Goal: Task Accomplishment & Management: Use online tool/utility

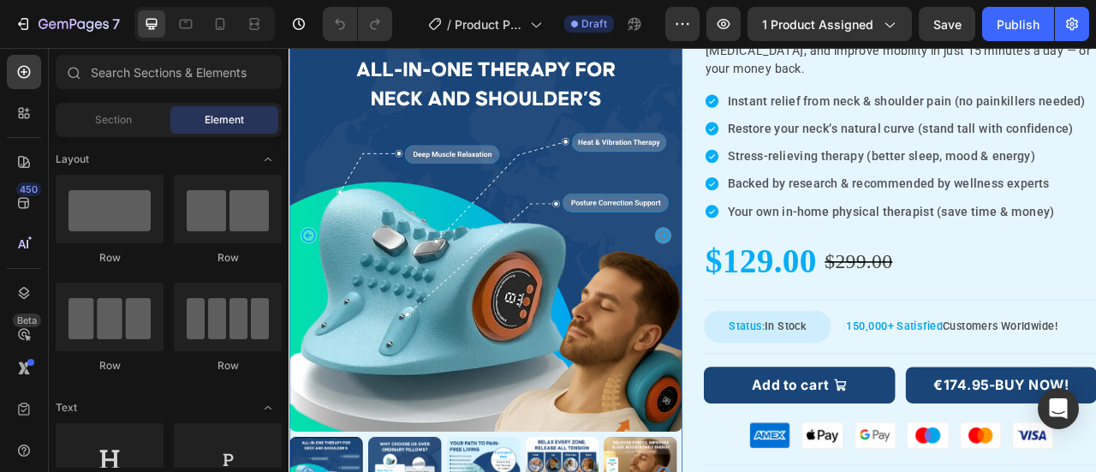
scroll to position [428, 0]
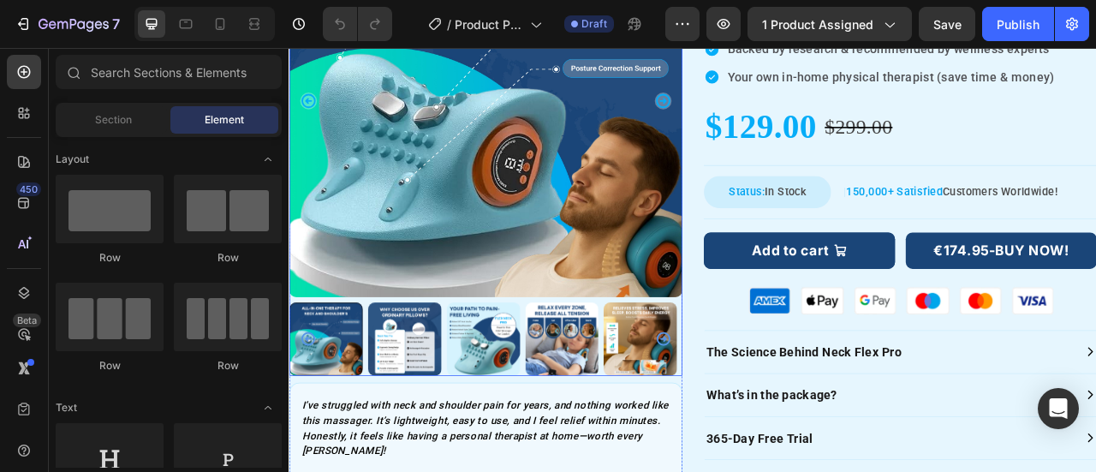
click at [563, 282] on img at bounding box center [538, 114] width 500 height 500
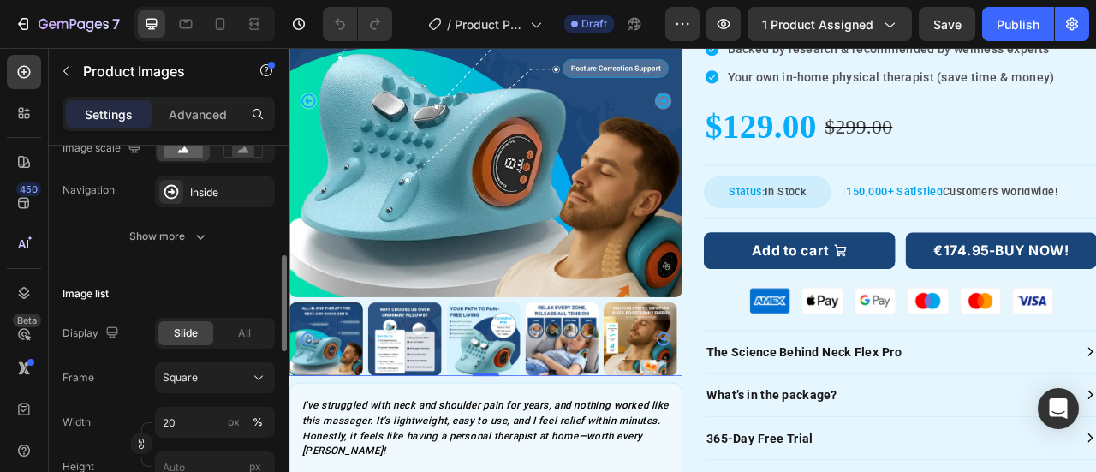
scroll to position [257, 0]
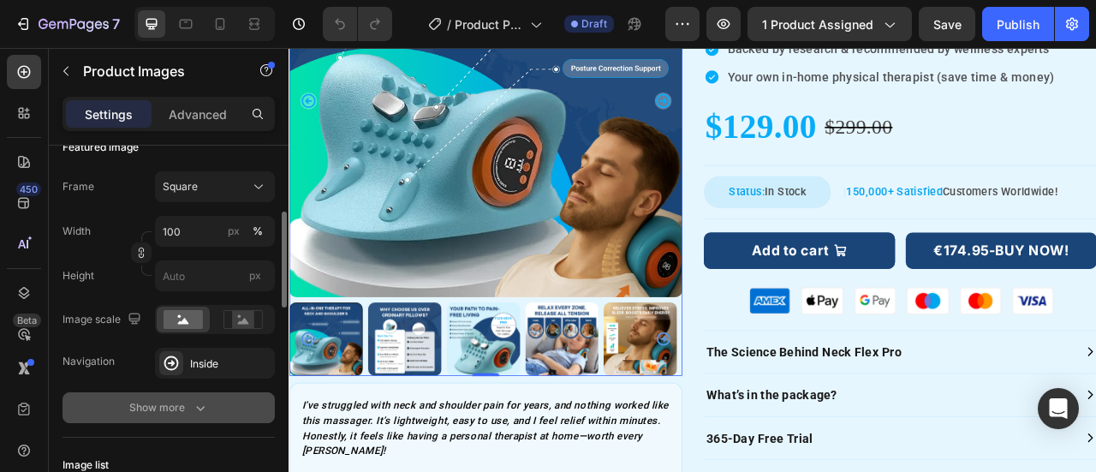
click at [154, 405] on div "Show more" at bounding box center [169, 407] width 80 height 17
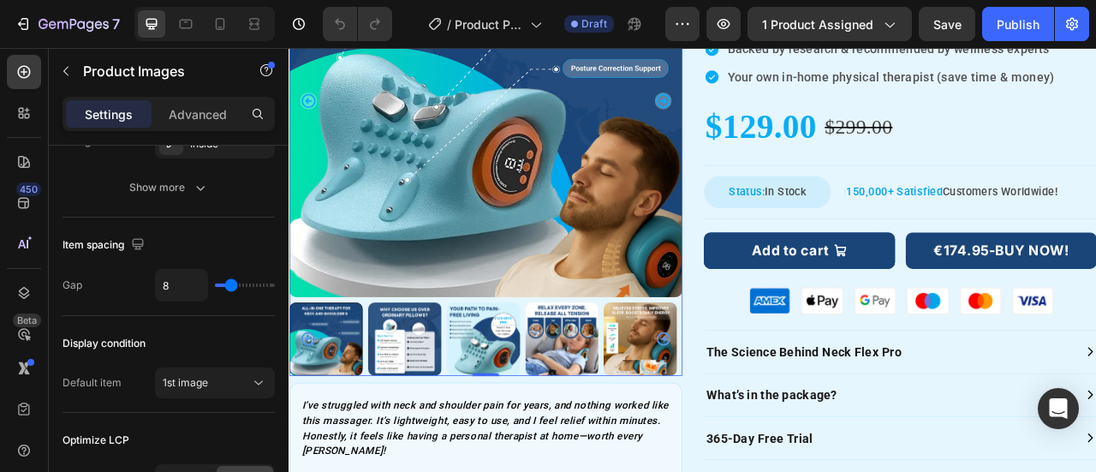
scroll to position [1284, 0]
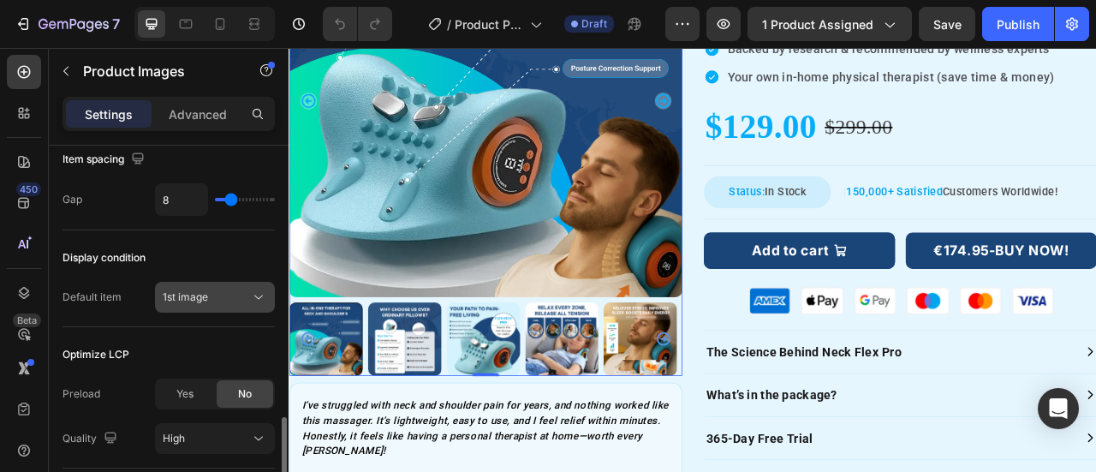
click at [221, 293] on div "1st image" at bounding box center [206, 296] width 87 height 15
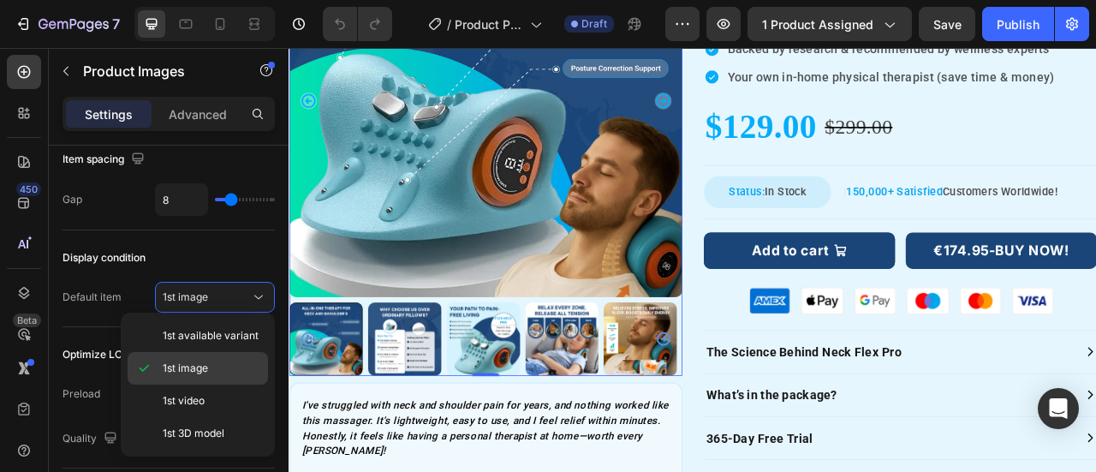
click at [202, 372] on span "1st image" at bounding box center [185, 367] width 45 height 15
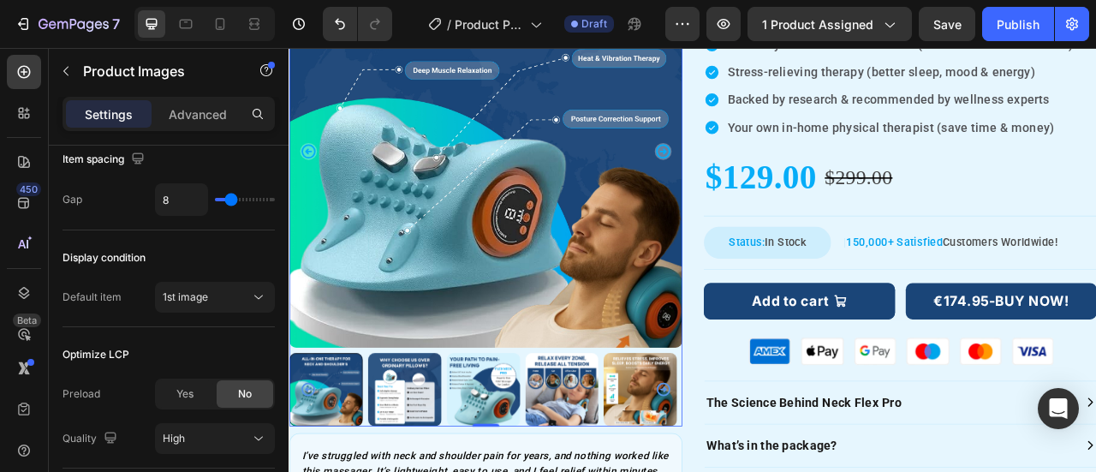
scroll to position [171, 0]
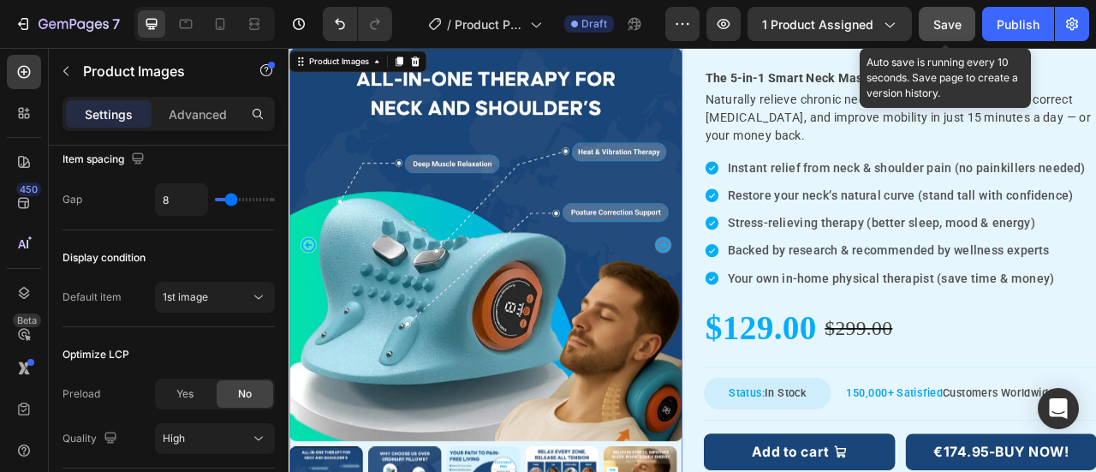
click at [952, 21] on span "Save" at bounding box center [947, 24] width 28 height 15
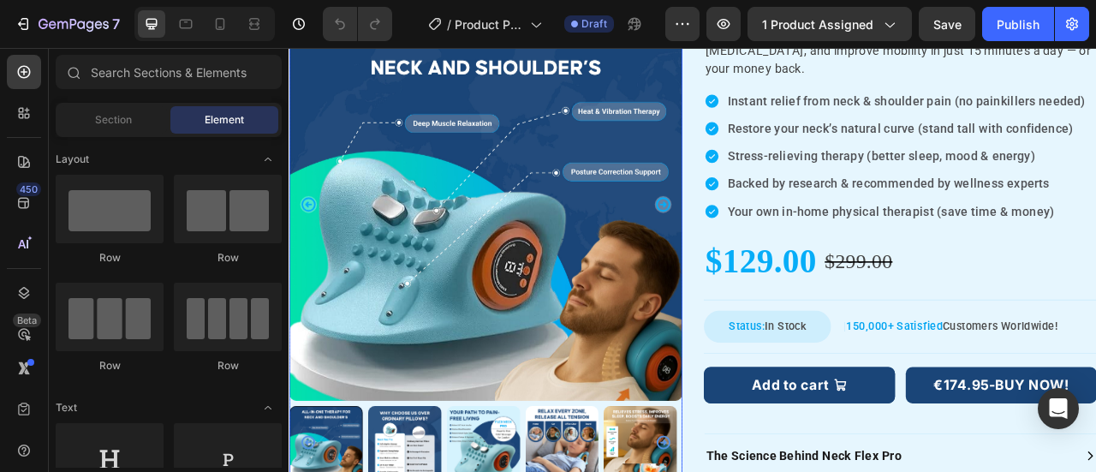
scroll to position [428, 0]
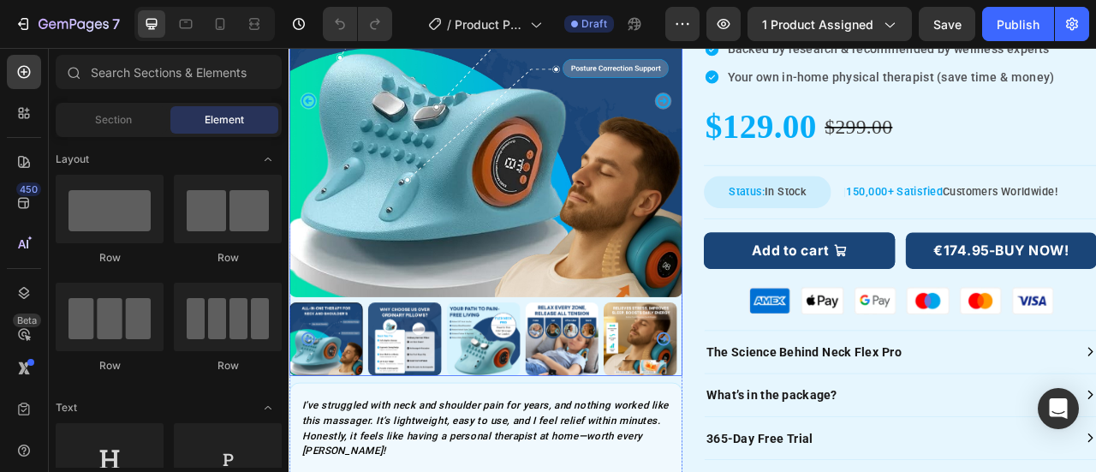
click at [758, 413] on icon "Carousel Next Arrow" at bounding box center [764, 416] width 17 height 17
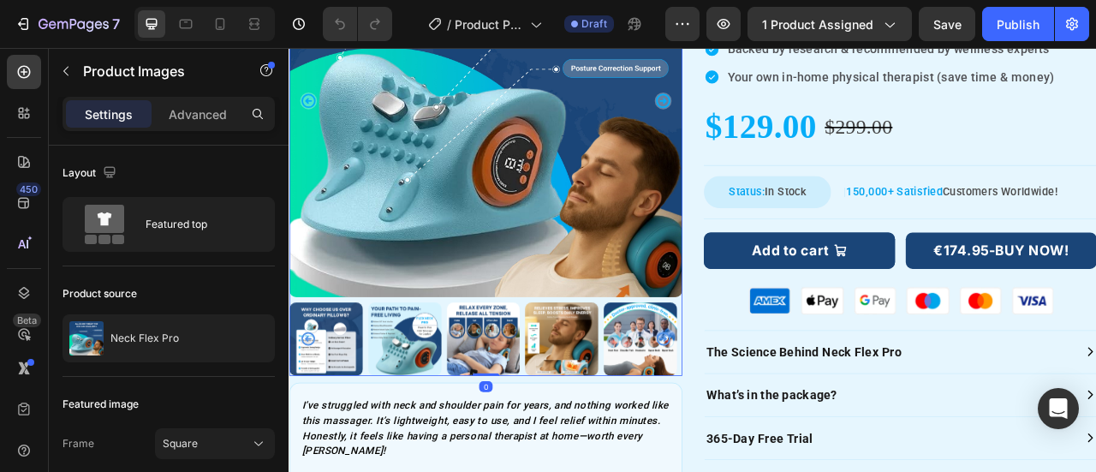
scroll to position [257, 0]
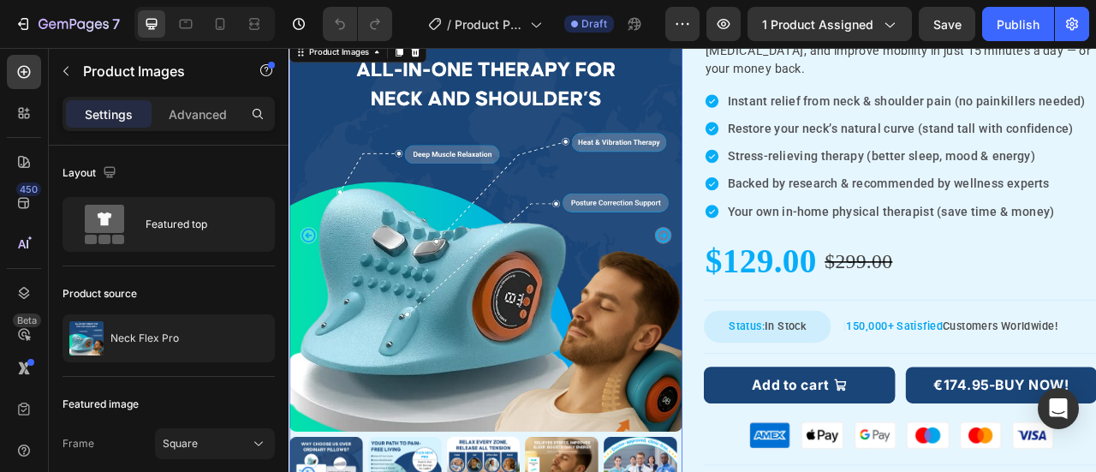
click at [756, 283] on icon "Carousel Next Arrow" at bounding box center [763, 284] width 21 height 21
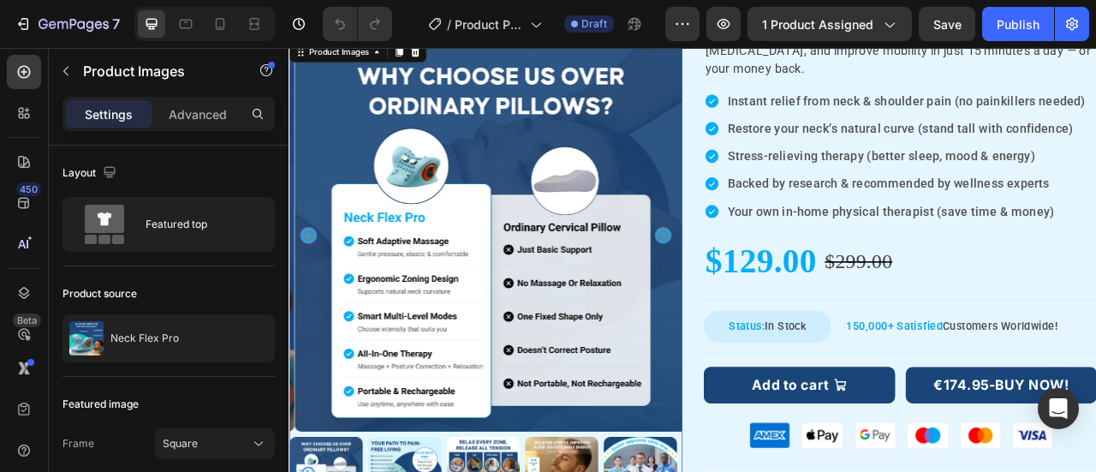
click at [756, 283] on icon "Carousel Next Arrow" at bounding box center [763, 284] width 21 height 21
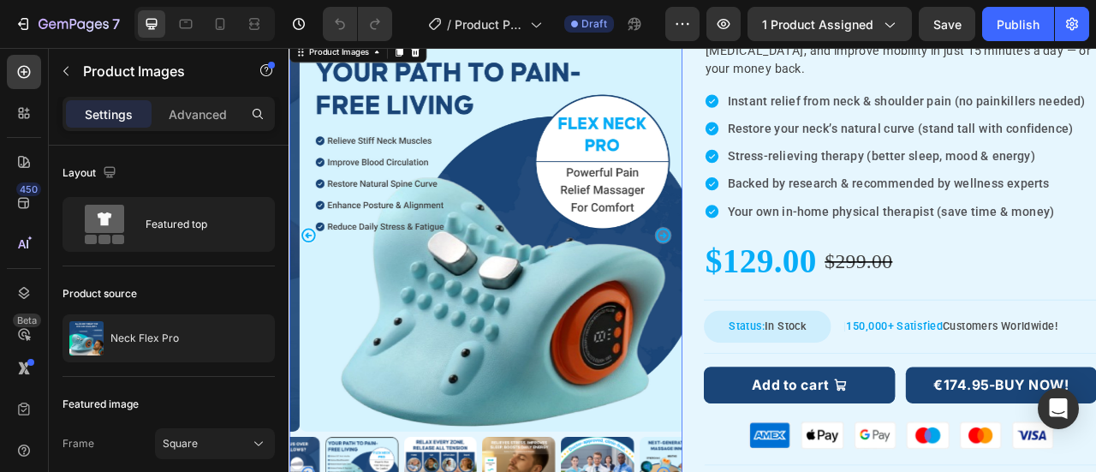
click at [756, 283] on icon "Carousel Next Arrow" at bounding box center [763, 284] width 21 height 21
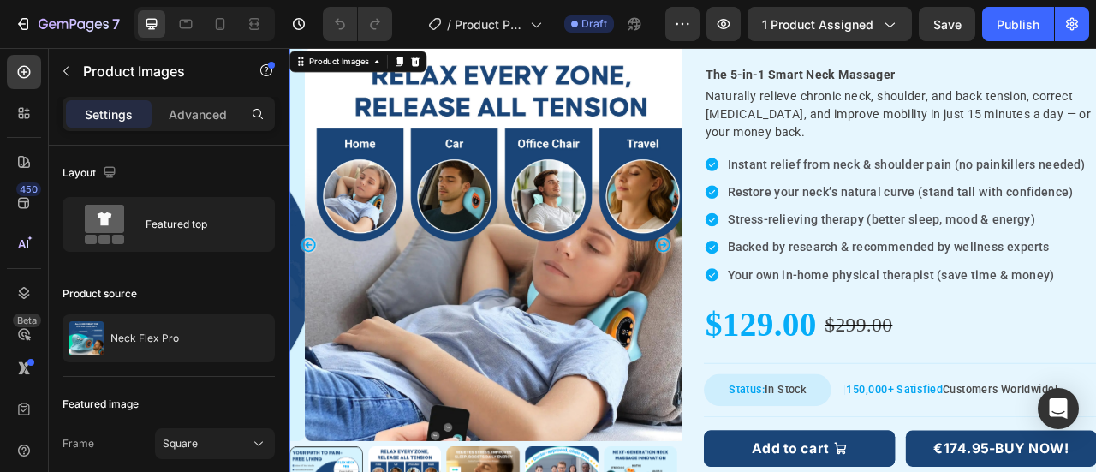
scroll to position [171, 0]
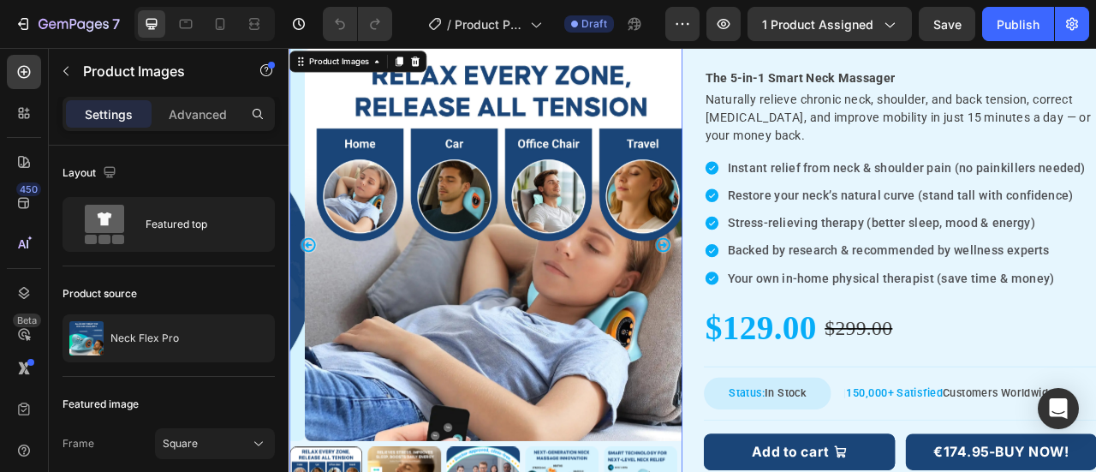
click at [754, 291] on icon "Carousel Next Arrow" at bounding box center [763, 298] width 21 height 21
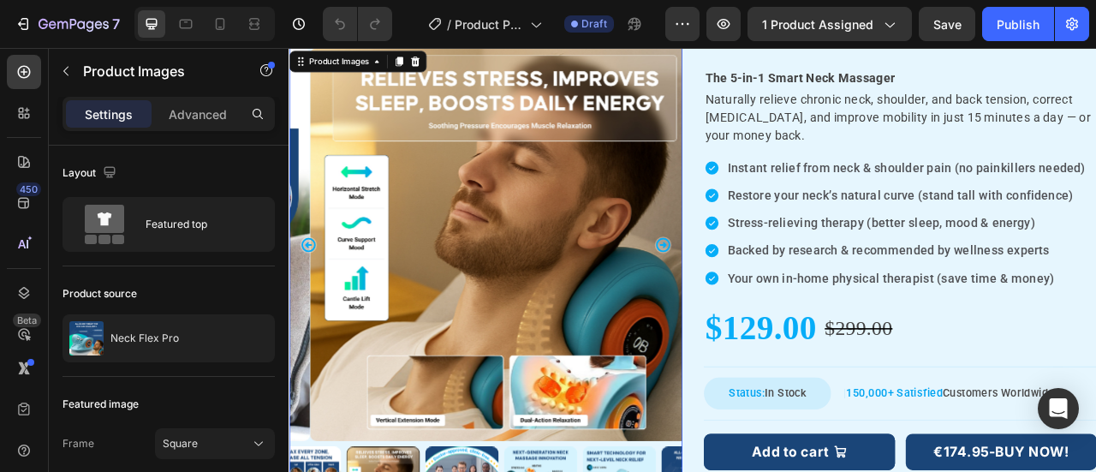
click at [754, 291] on icon "Carousel Next Arrow" at bounding box center [763, 298] width 21 height 21
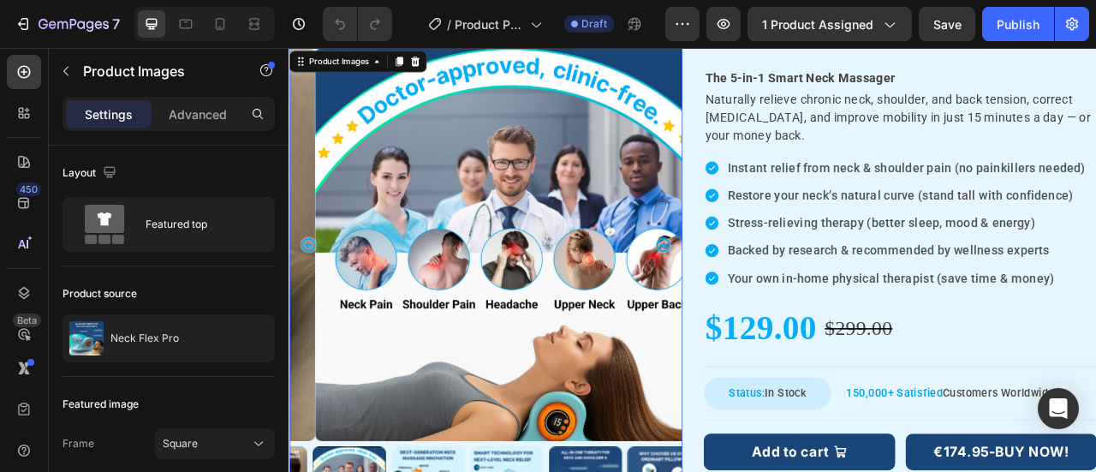
click at [754, 291] on icon "Carousel Next Arrow" at bounding box center [763, 298] width 21 height 21
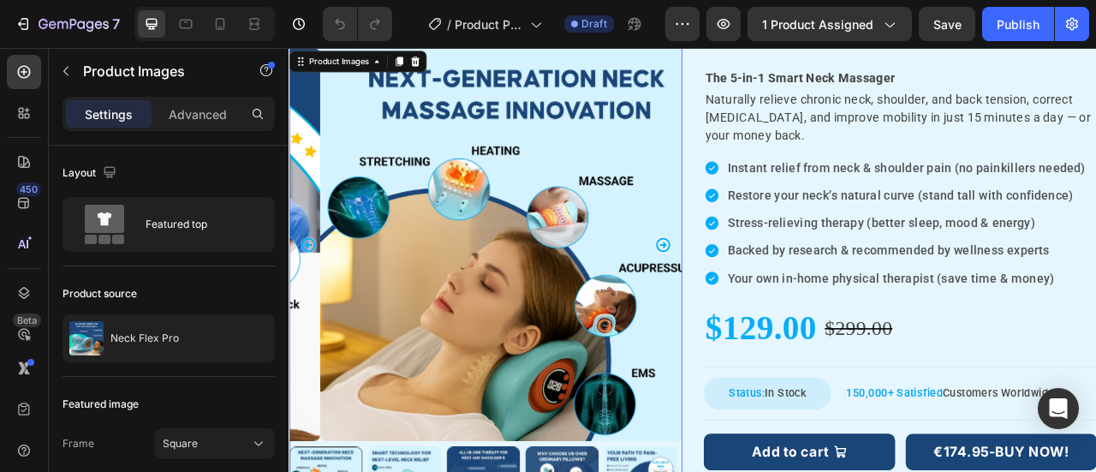
click at [754, 291] on icon "Carousel Next Arrow" at bounding box center [763, 298] width 21 height 21
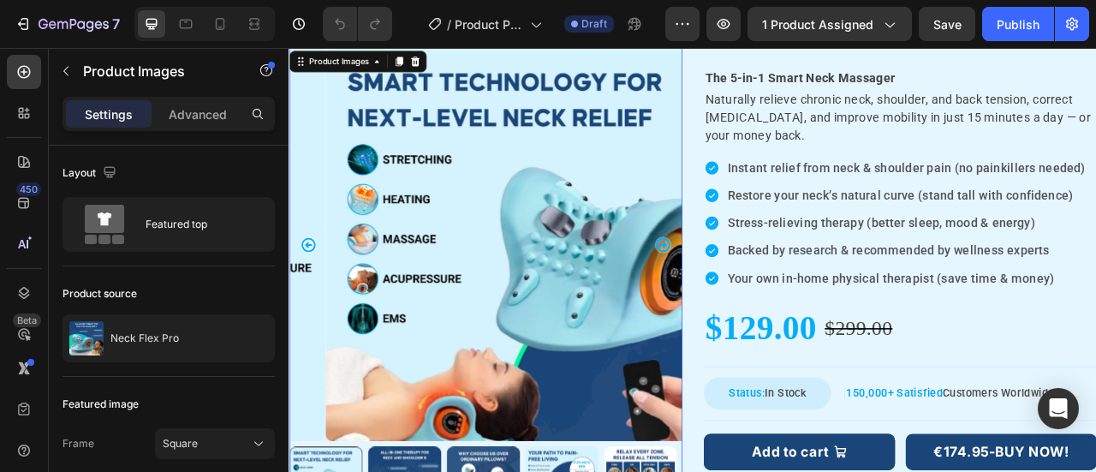
click at [754, 291] on icon "Carousel Next Arrow" at bounding box center [763, 298] width 21 height 21
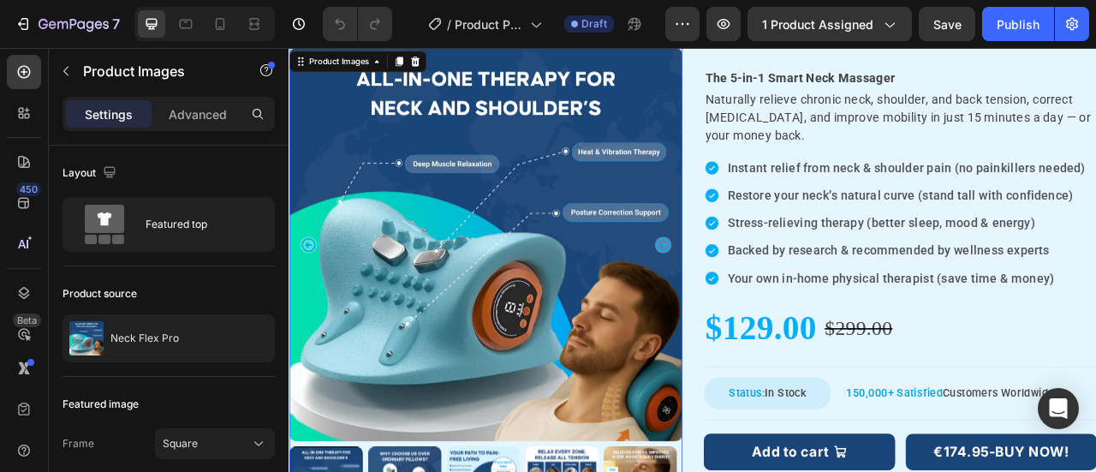
click at [754, 291] on icon "Carousel Next Arrow" at bounding box center [763, 298] width 21 height 21
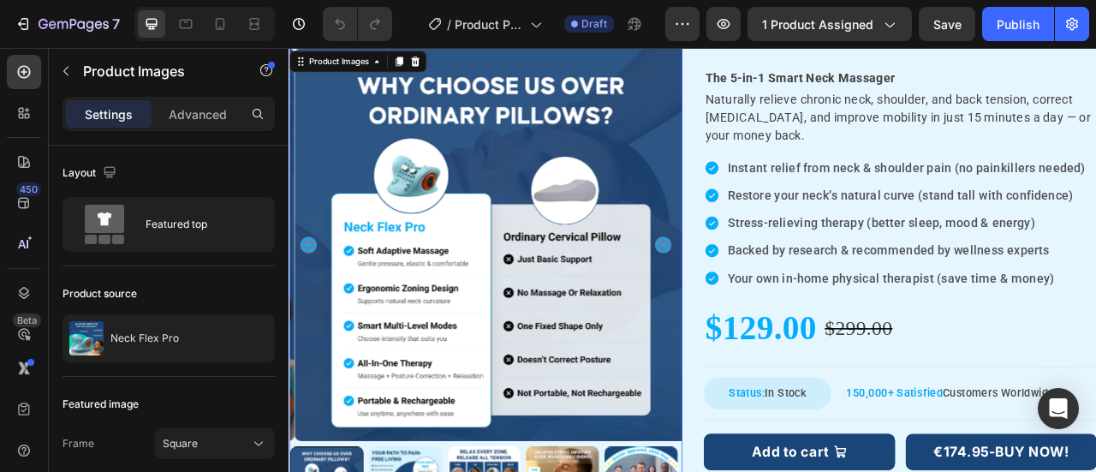
click at [754, 291] on icon "Carousel Next Arrow" at bounding box center [763, 298] width 21 height 21
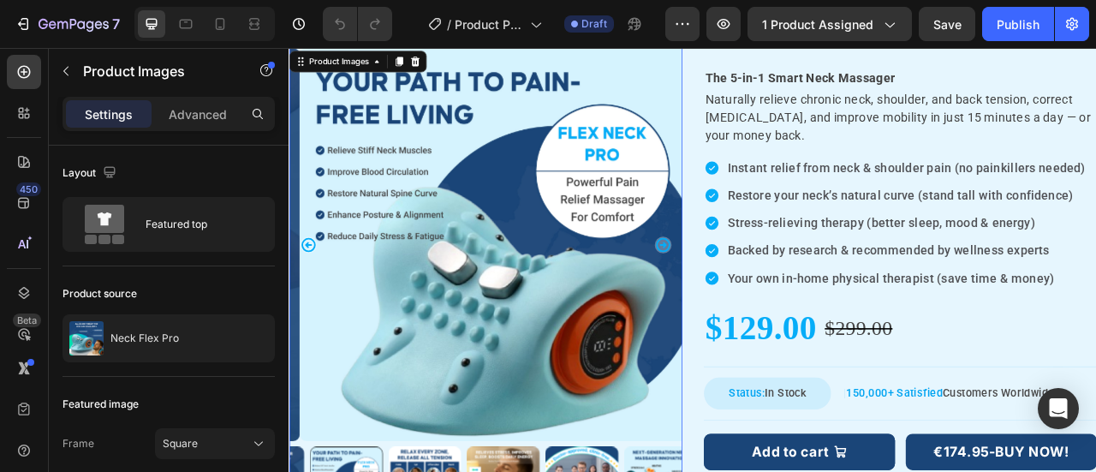
click at [754, 291] on icon "Carousel Next Arrow" at bounding box center [763, 298] width 21 height 21
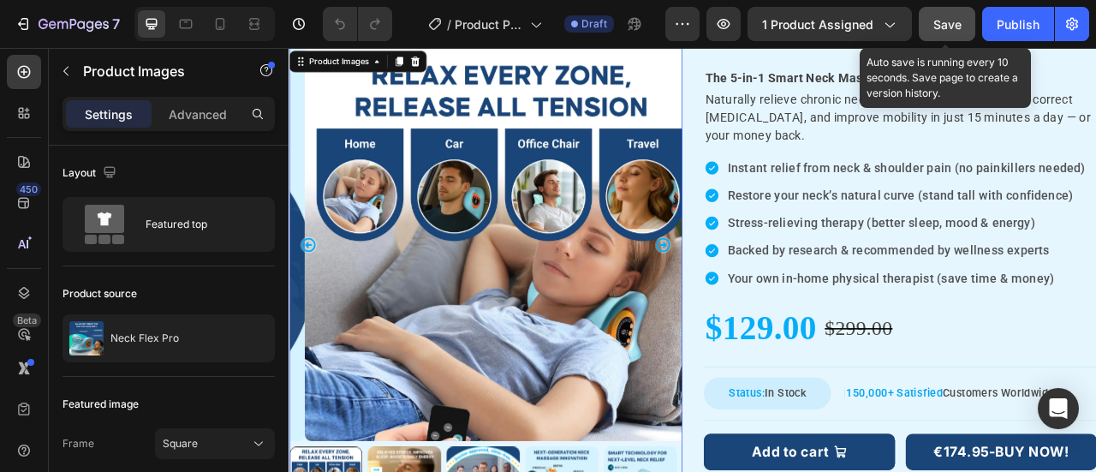
click at [933, 23] on span "Save" at bounding box center [947, 24] width 28 height 15
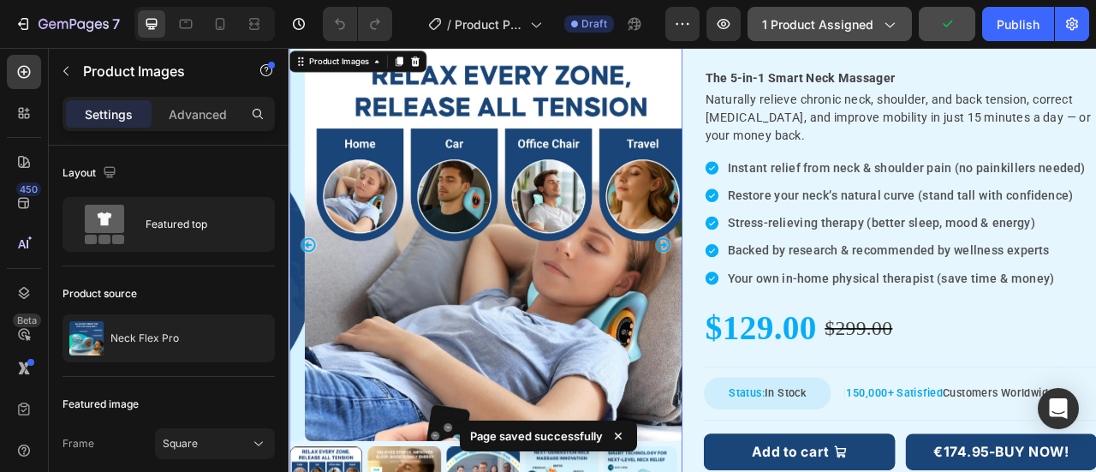
click at [879, 27] on div "1 product assigned" at bounding box center [829, 24] width 135 height 18
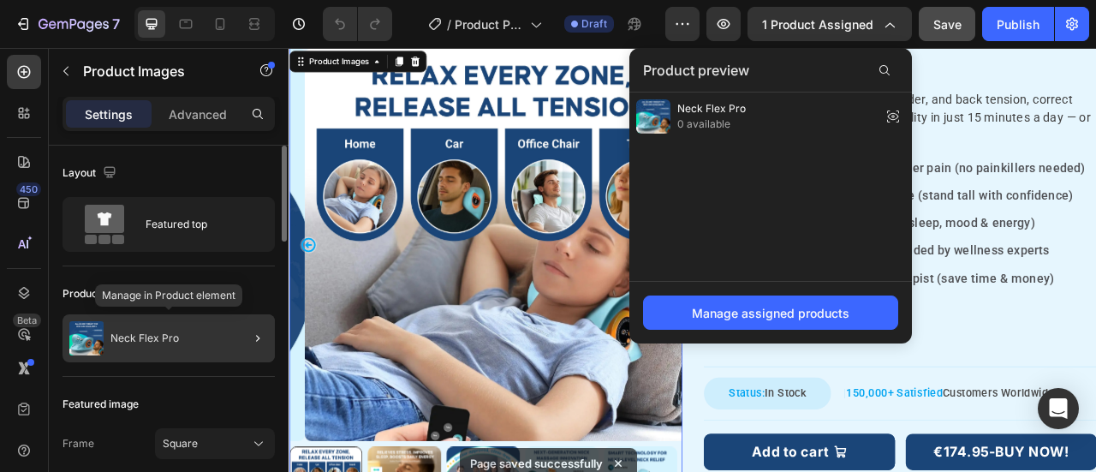
click at [196, 341] on div "Neck Flex Pro" at bounding box center [168, 338] width 212 height 48
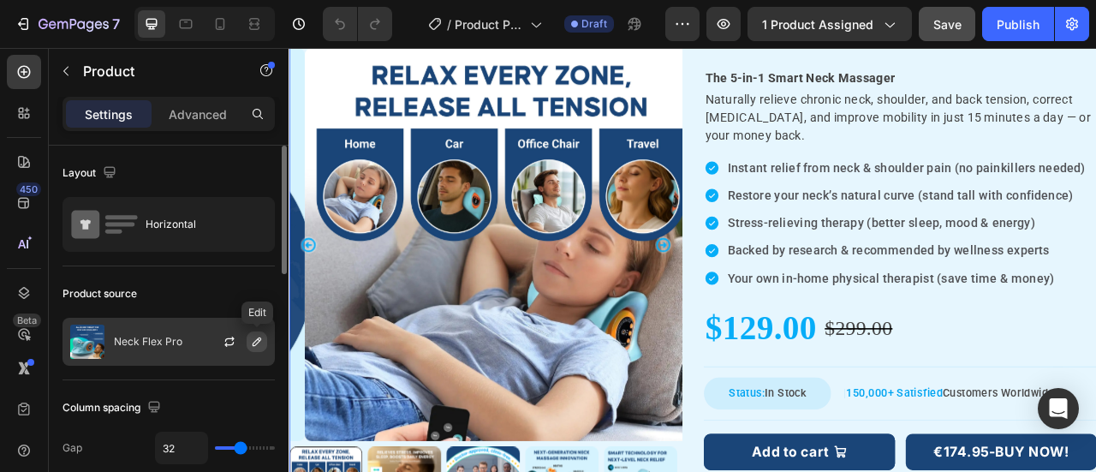
click at [254, 338] on icon "button" at bounding box center [257, 342] width 14 height 14
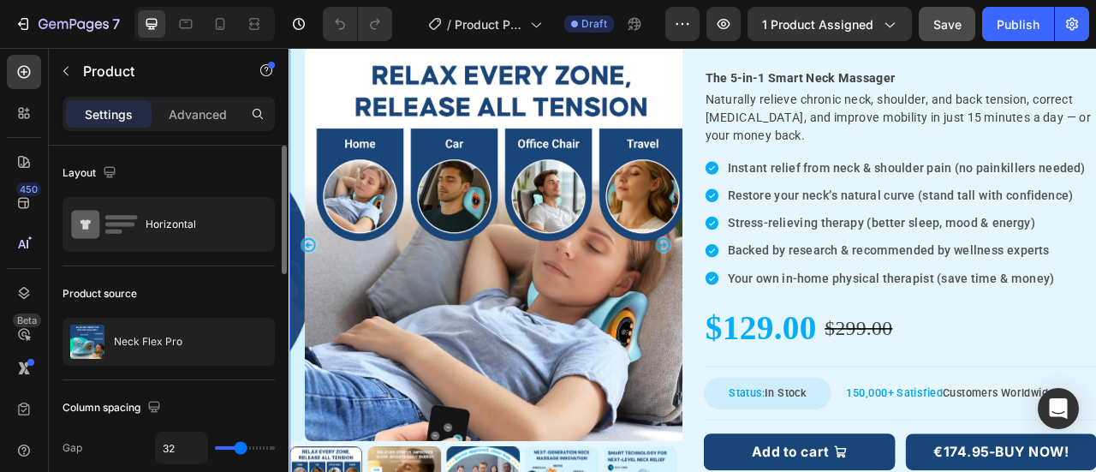
click at [205, 280] on div "Product source" at bounding box center [168, 293] width 212 height 27
